Goal: Information Seeking & Learning: Understand process/instructions

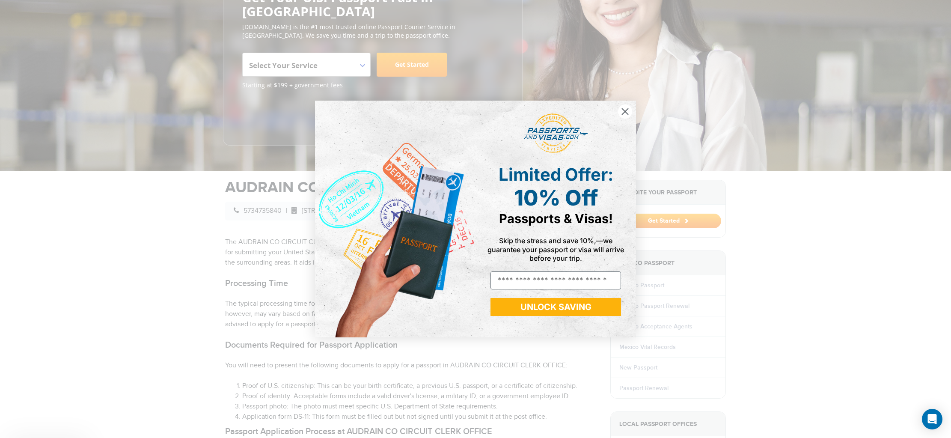
scroll to position [127, 0]
click at [628, 112] on circle "Close dialog" at bounding box center [625, 111] width 14 height 14
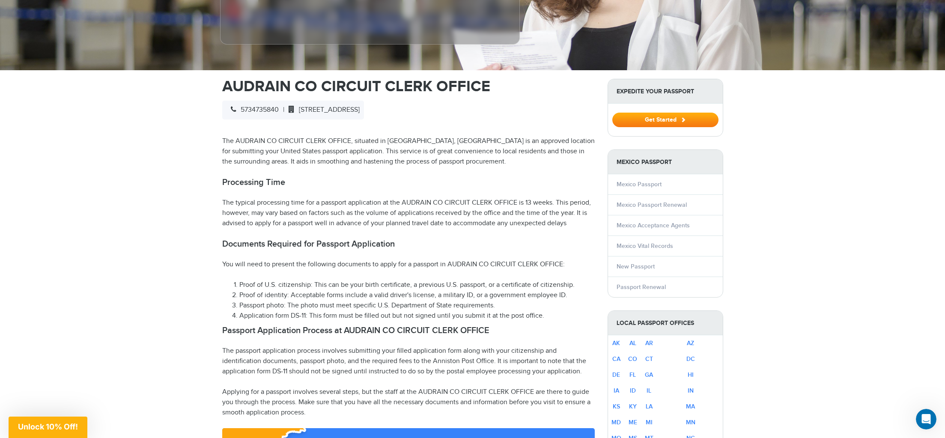
scroll to position [227, 0]
click at [306, 291] on li "Proof of identity: Acceptable forms include a valid driver's license, a militar…" at bounding box center [416, 296] width 355 height 10
click at [366, 291] on li "Proof of identity: Acceptable forms include a valid driver's license, a militar…" at bounding box center [416, 296] width 355 height 10
click at [390, 291] on li "Proof of identity: Acceptable forms include a valid driver's license, a militar…" at bounding box center [416, 296] width 355 height 10
click at [407, 291] on li "Proof of identity: Acceptable forms include a valid driver's license, a militar…" at bounding box center [416, 296] width 355 height 10
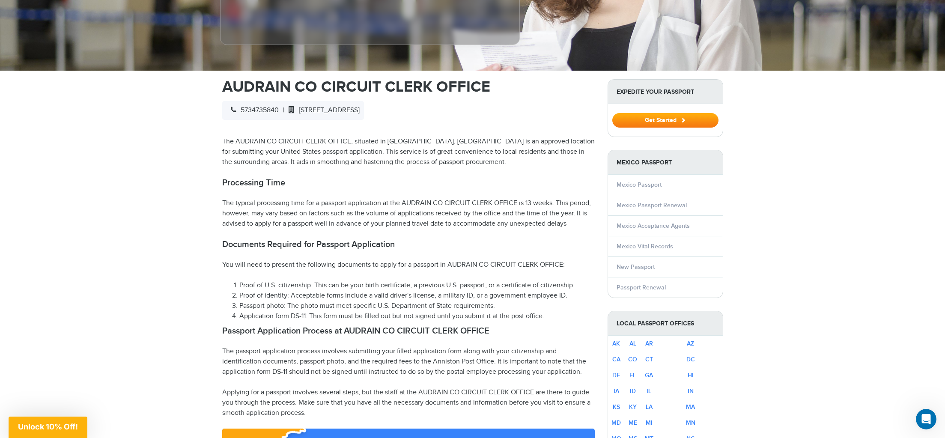
drag, startPoint x: 431, startPoint y: 282, endPoint x: 468, endPoint y: 282, distance: 36.8
click at [431, 291] on li "Proof of identity: Acceptable forms include a valid driver's license, a militar…" at bounding box center [416, 296] width 355 height 10
click at [471, 291] on li "Proof of identity: Acceptable forms include a valid driver's license, a militar…" at bounding box center [416, 296] width 355 height 10
click at [333, 301] on li "Passport photo: The photo must meet specific U.S. Department of State requireme…" at bounding box center [416, 306] width 355 height 10
click at [378, 301] on li "Passport photo: The photo must meet specific U.S. Department of State requireme…" at bounding box center [416, 306] width 355 height 10
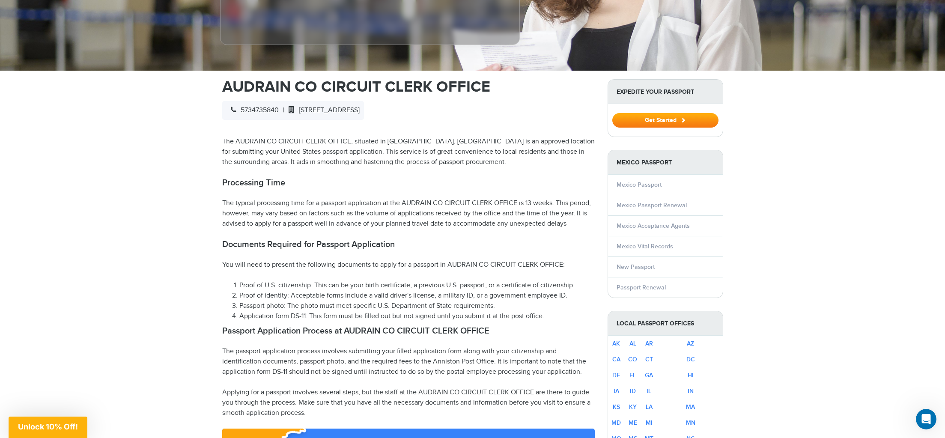
click at [249, 311] on li "Application form DS-11: This form must be filled out but not signed until you s…" at bounding box center [416, 316] width 355 height 10
click at [294, 311] on li "Application form DS-11: This form must be filled out but not signed until you s…" at bounding box center [416, 316] width 355 height 10
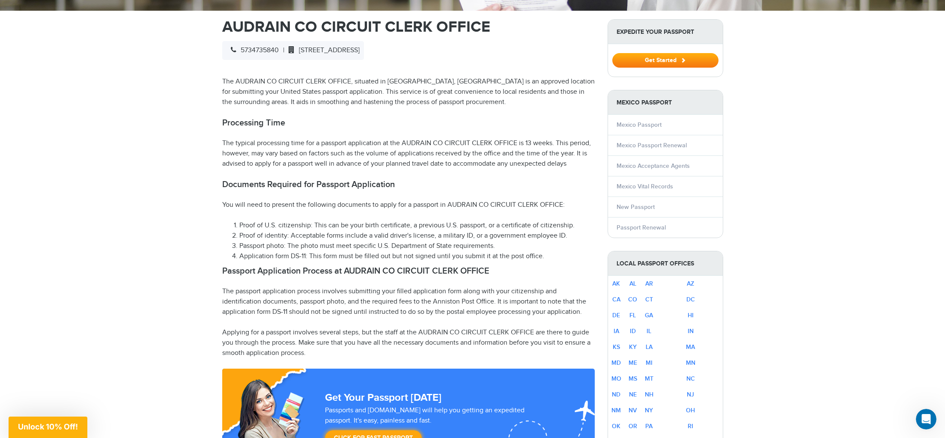
scroll to position [287, 0]
click at [489, 288] on p "The passport application process involves submitting your filled application fo…" at bounding box center [408, 301] width 372 height 31
click at [303, 297] on p "The passport application process involves submitting your filled application fo…" at bounding box center [408, 301] width 372 height 31
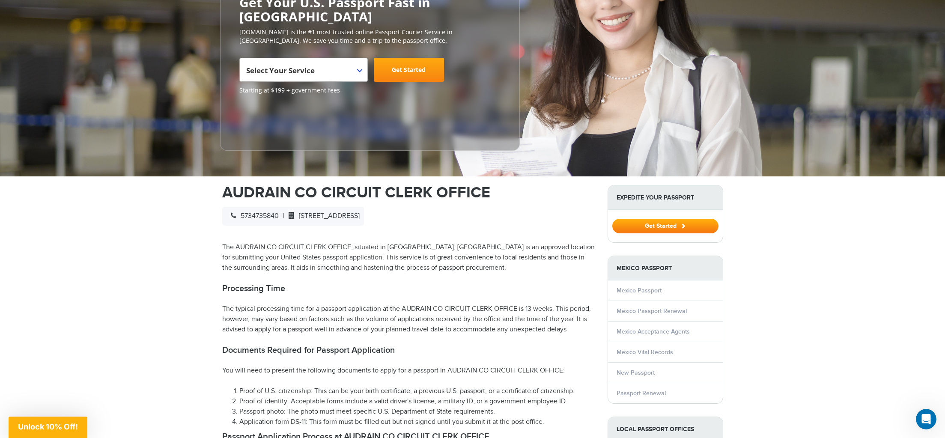
scroll to position [144, 0]
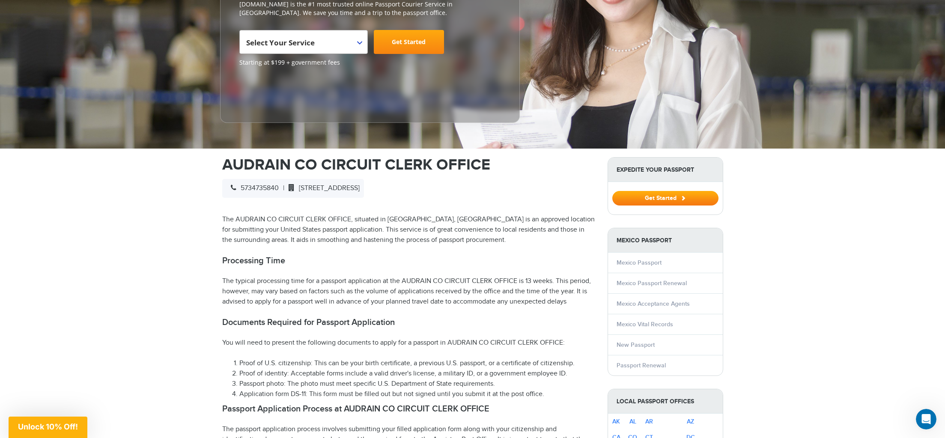
click at [664, 228] on strong "Mexico Passport" at bounding box center [665, 240] width 115 height 24
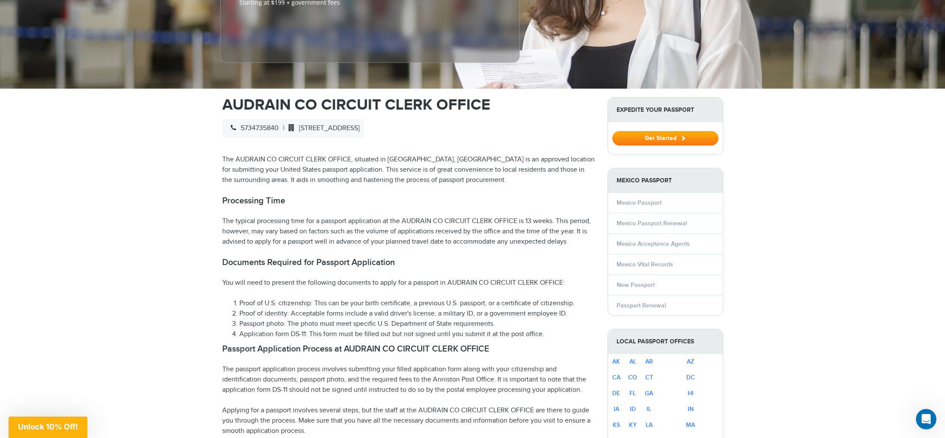
scroll to position [208, 0]
click at [419, 155] on p "The AUDRAIN CO CIRCUIT CLERK OFFICE, situated in [GEOGRAPHIC_DATA], [GEOGRAPHIC…" at bounding box center [408, 170] width 372 height 31
click at [418, 155] on p "The AUDRAIN CO CIRCUIT CLERK OFFICE, situated in [GEOGRAPHIC_DATA], [GEOGRAPHIC…" at bounding box center [408, 170] width 372 height 31
